Goal: Check status: Check status

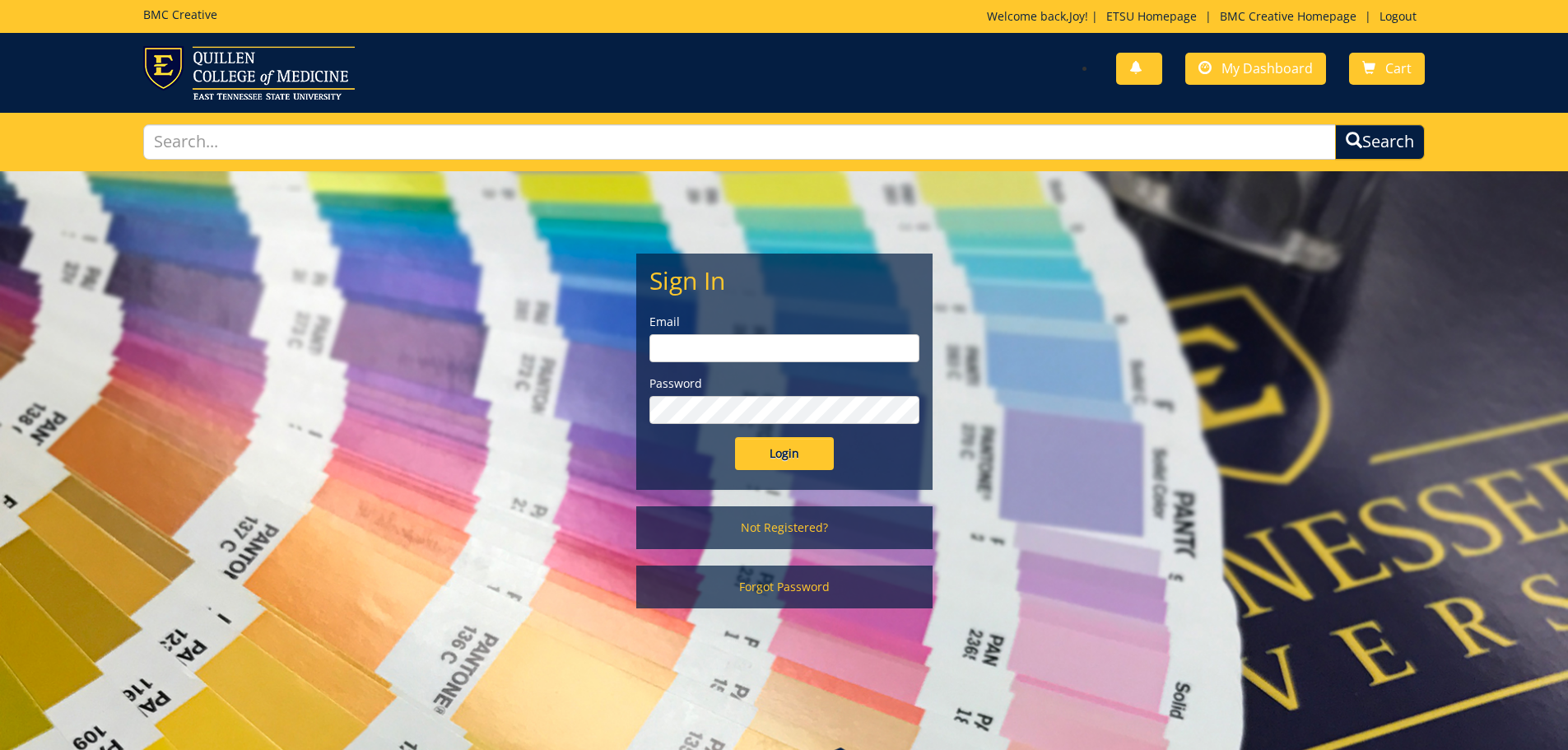
type input "[PERSON_NAME][EMAIL_ADDRESS][DOMAIN_NAME]"
click at [774, 460] on input "Login" at bounding box center [784, 453] width 99 height 33
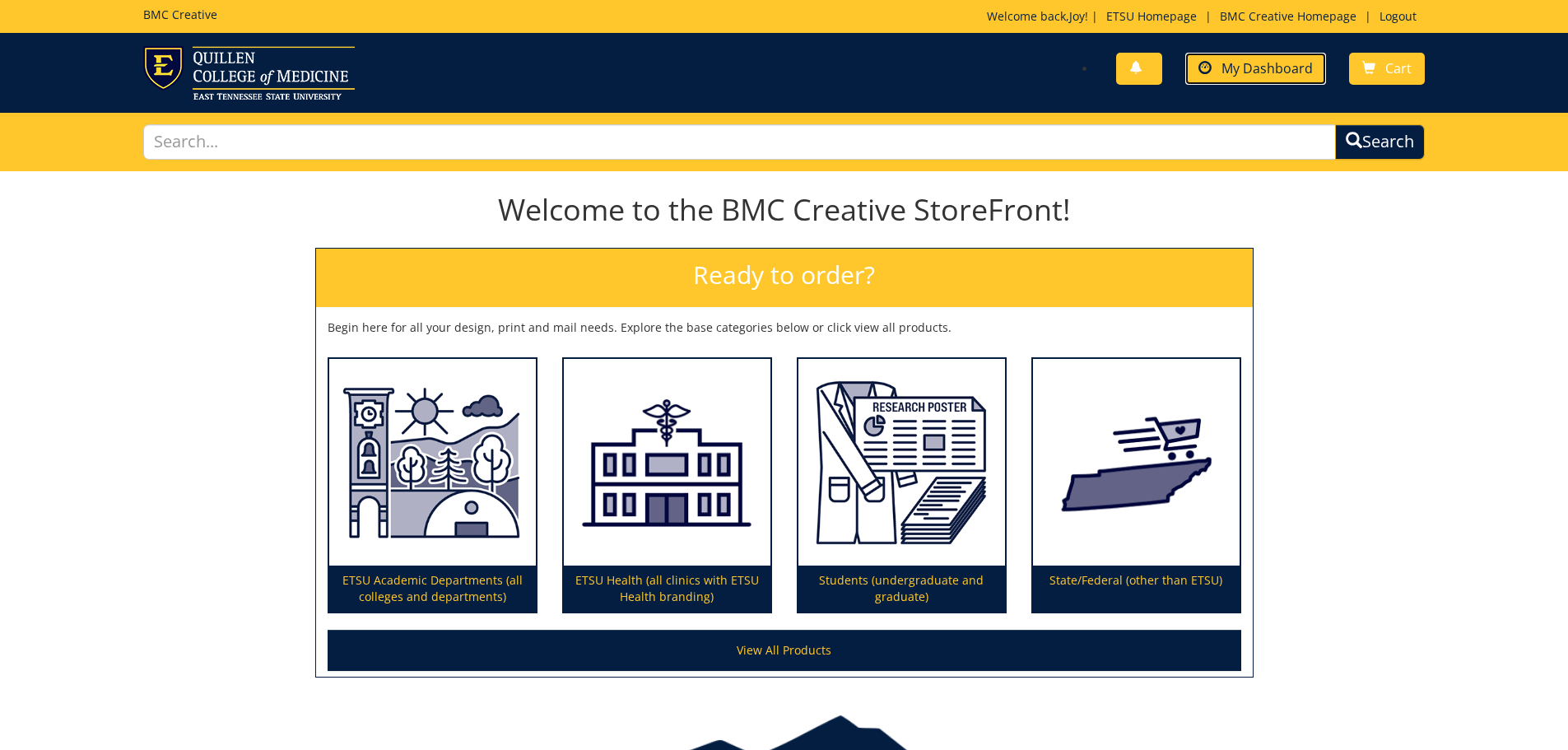
click at [1246, 76] on span "My Dashboard" at bounding box center [1267, 68] width 91 height 18
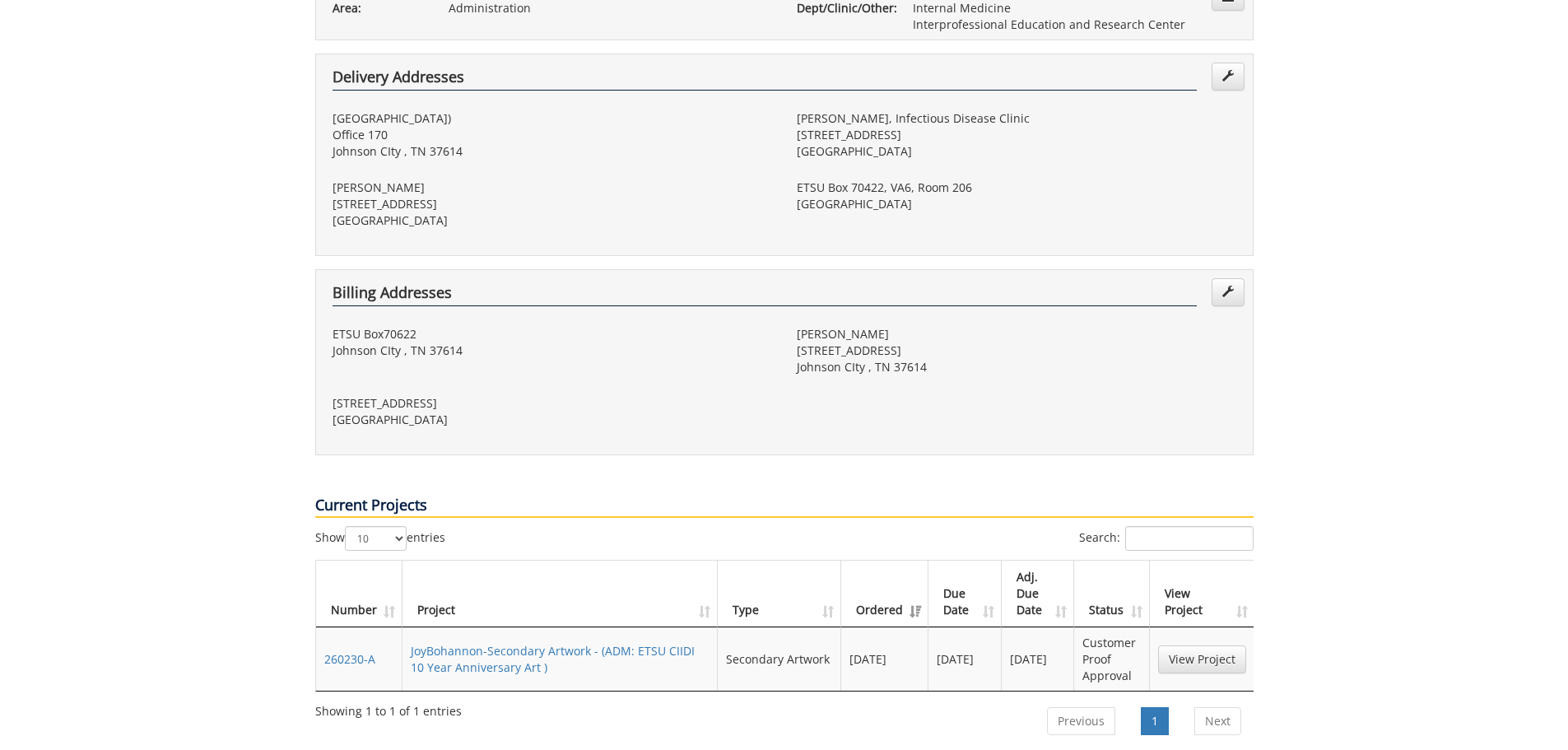
scroll to position [494, 0]
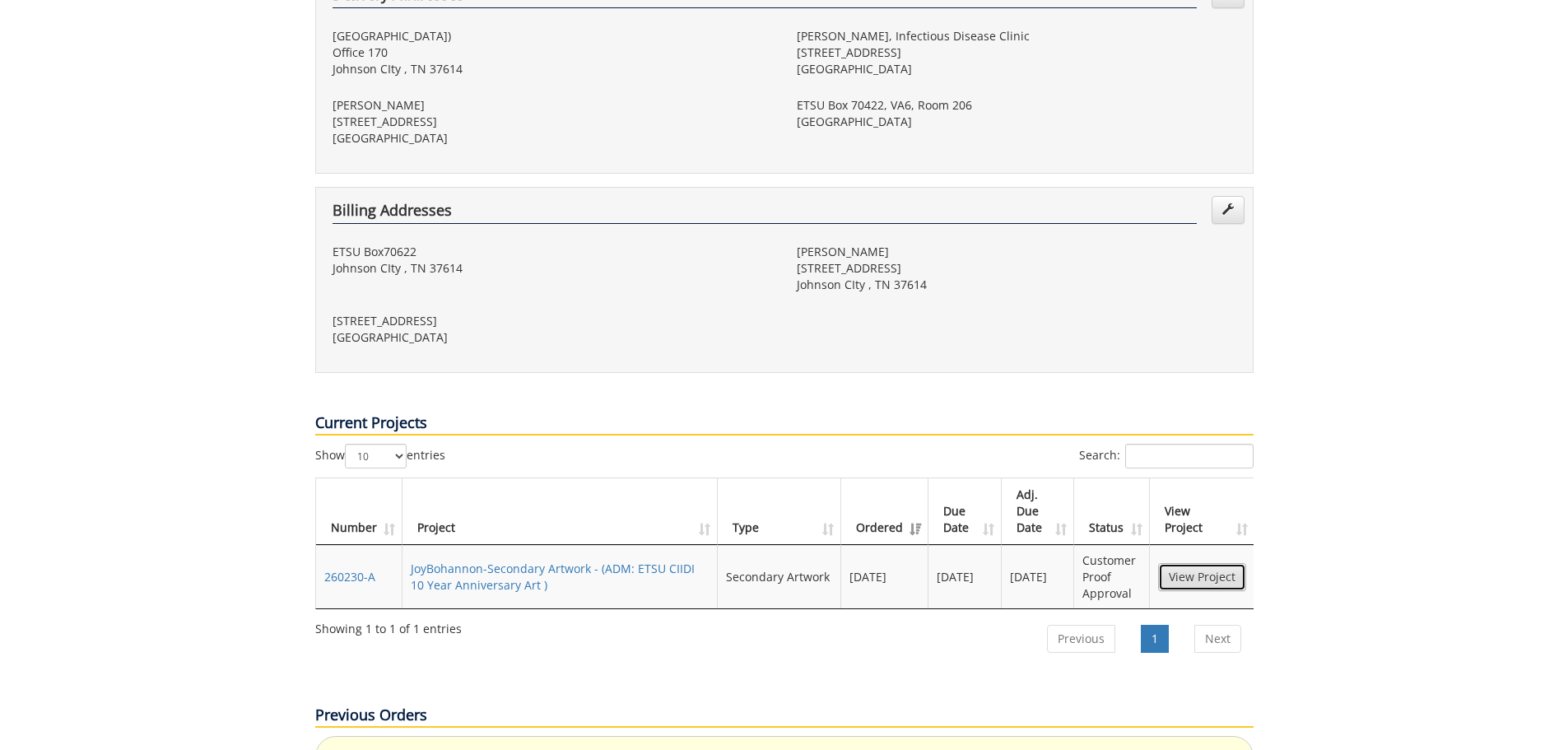
click at [1193, 563] on link "View Project" at bounding box center [1203, 576] width 88 height 28
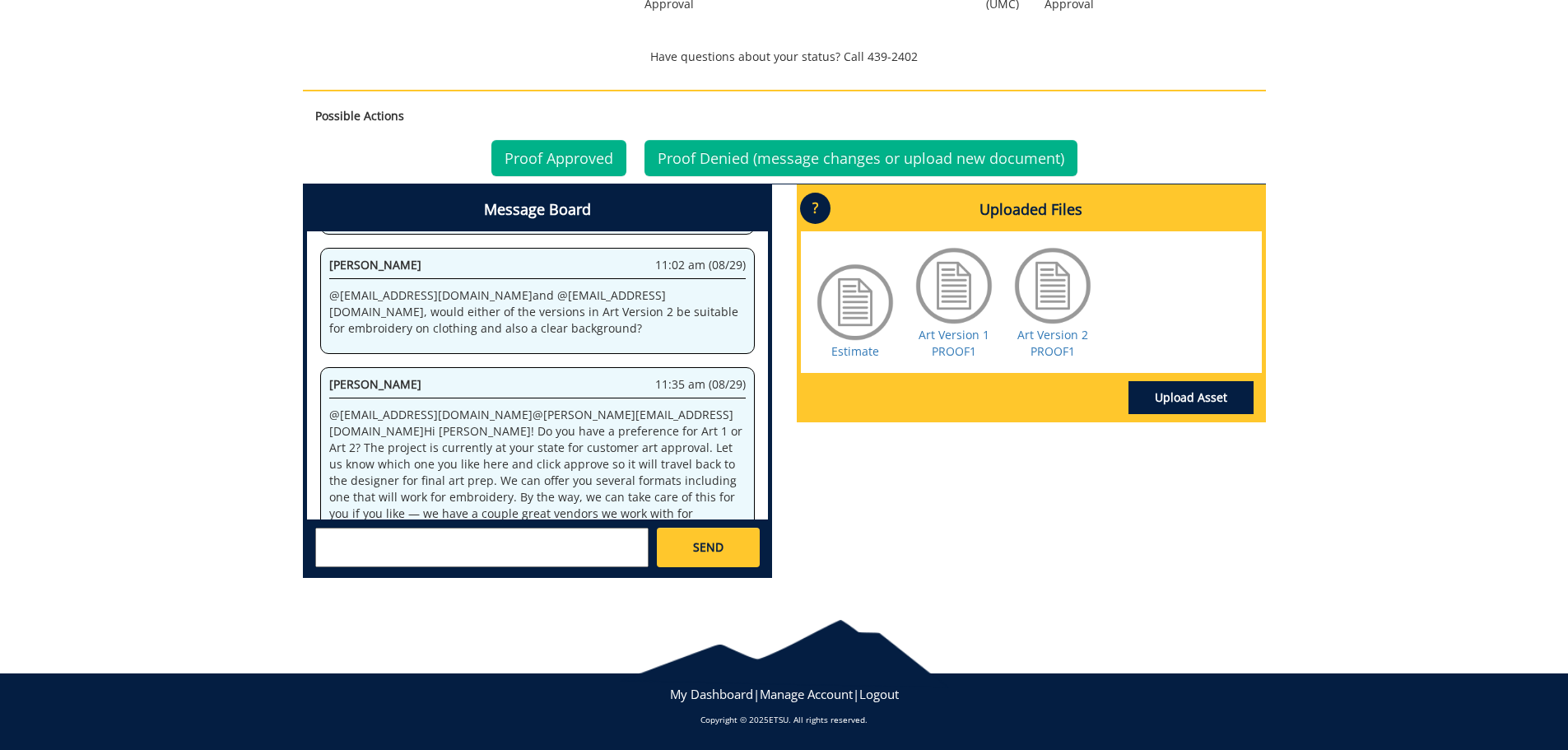
scroll to position [318, 0]
